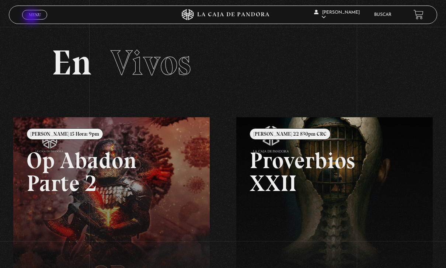
click at [34, 17] on span "Menu" at bounding box center [35, 15] width 12 height 4
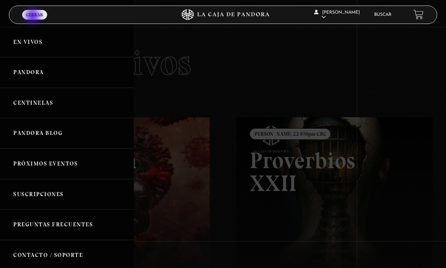
click at [73, 72] on link "Pandora" at bounding box center [67, 72] width 134 height 31
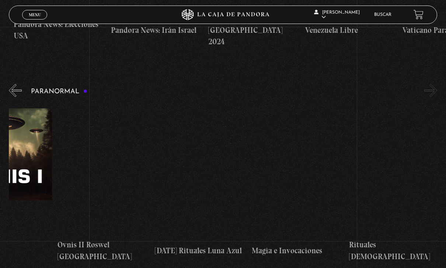
scroll to position [0, 631]
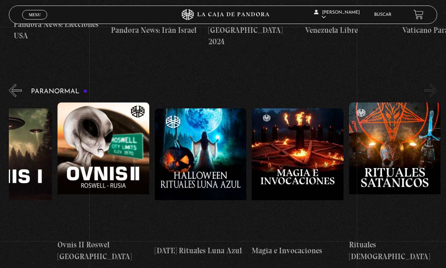
click at [429, 84] on button "»" at bounding box center [430, 90] width 13 height 13
click at [436, 84] on button "»" at bounding box center [430, 90] width 13 height 13
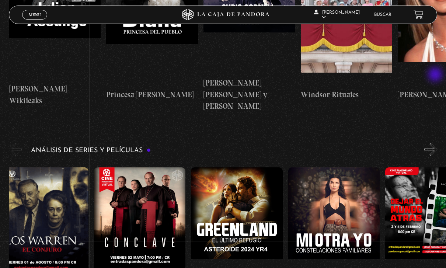
scroll to position [0, 16]
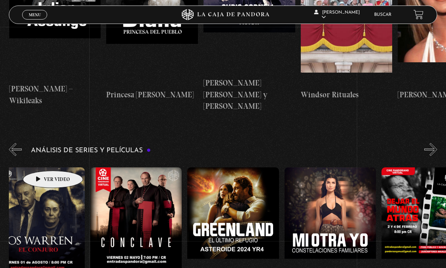
click at [41, 167] on figure at bounding box center [39, 233] width 92 height 133
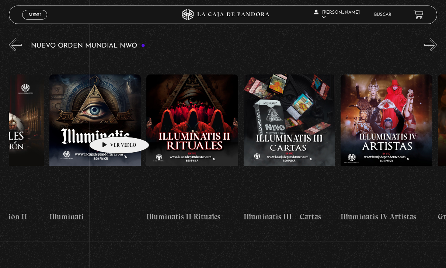
click at [113, 140] on figure at bounding box center [95, 140] width 92 height 133
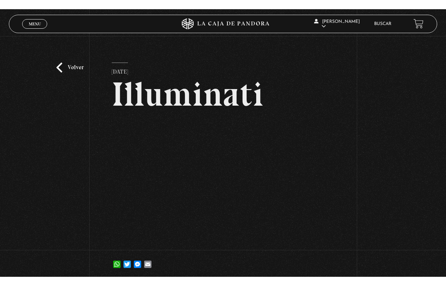
scroll to position [9, 0]
